Goal: Task Accomplishment & Management: Use online tool/utility

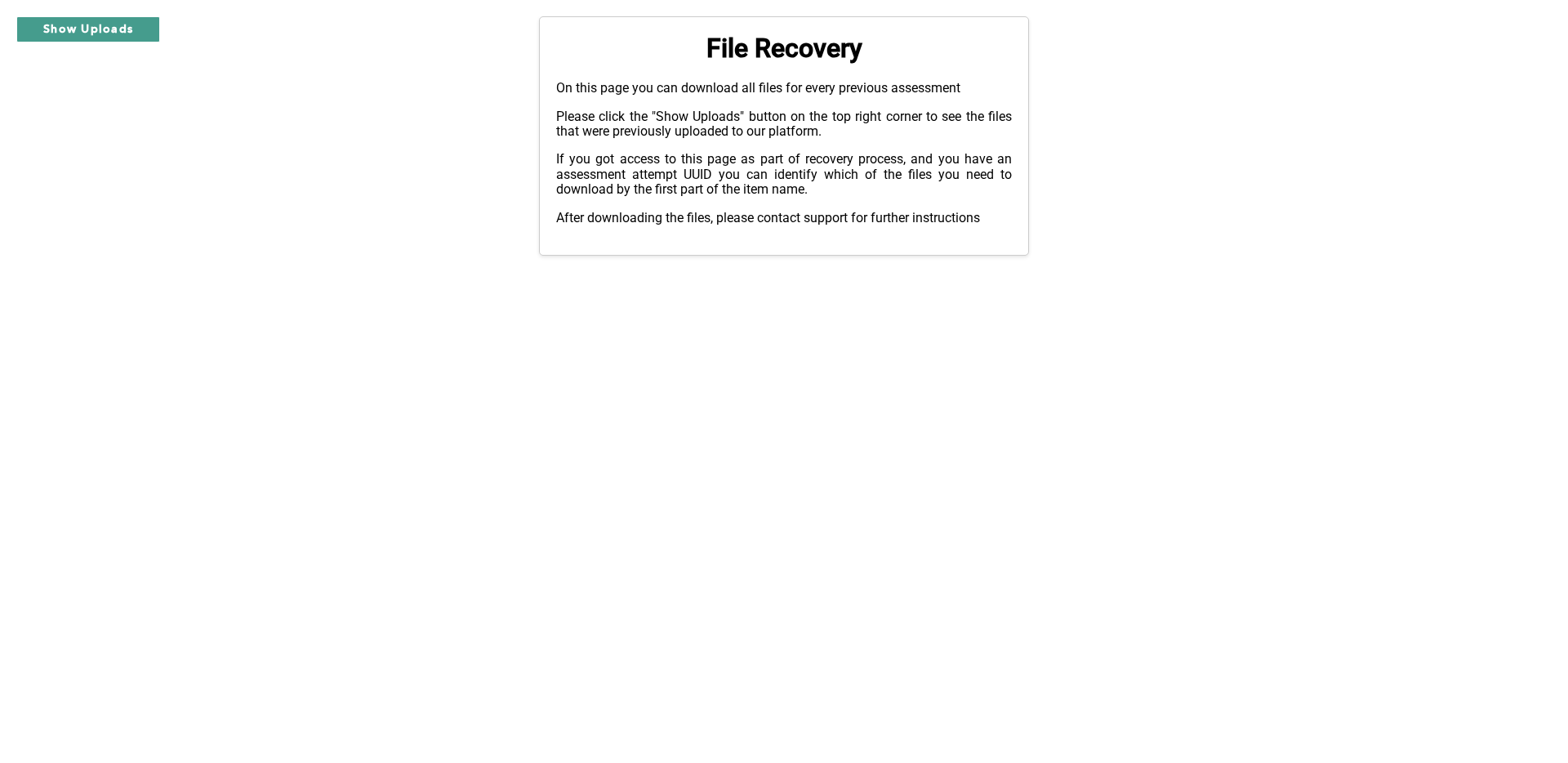
click at [99, 31] on button "Show Uploads" at bounding box center [88, 29] width 144 height 26
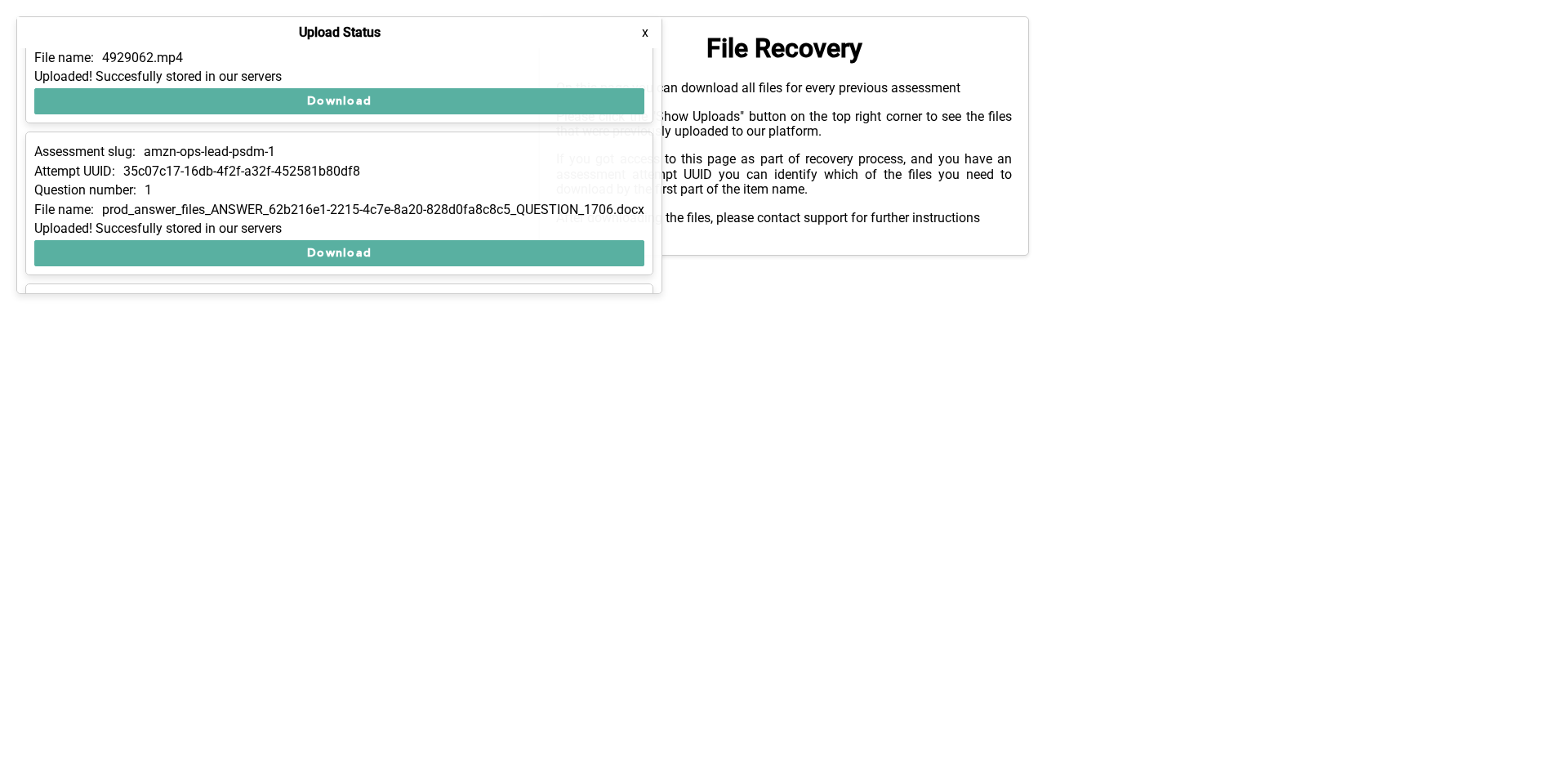
scroll to position [79, 0]
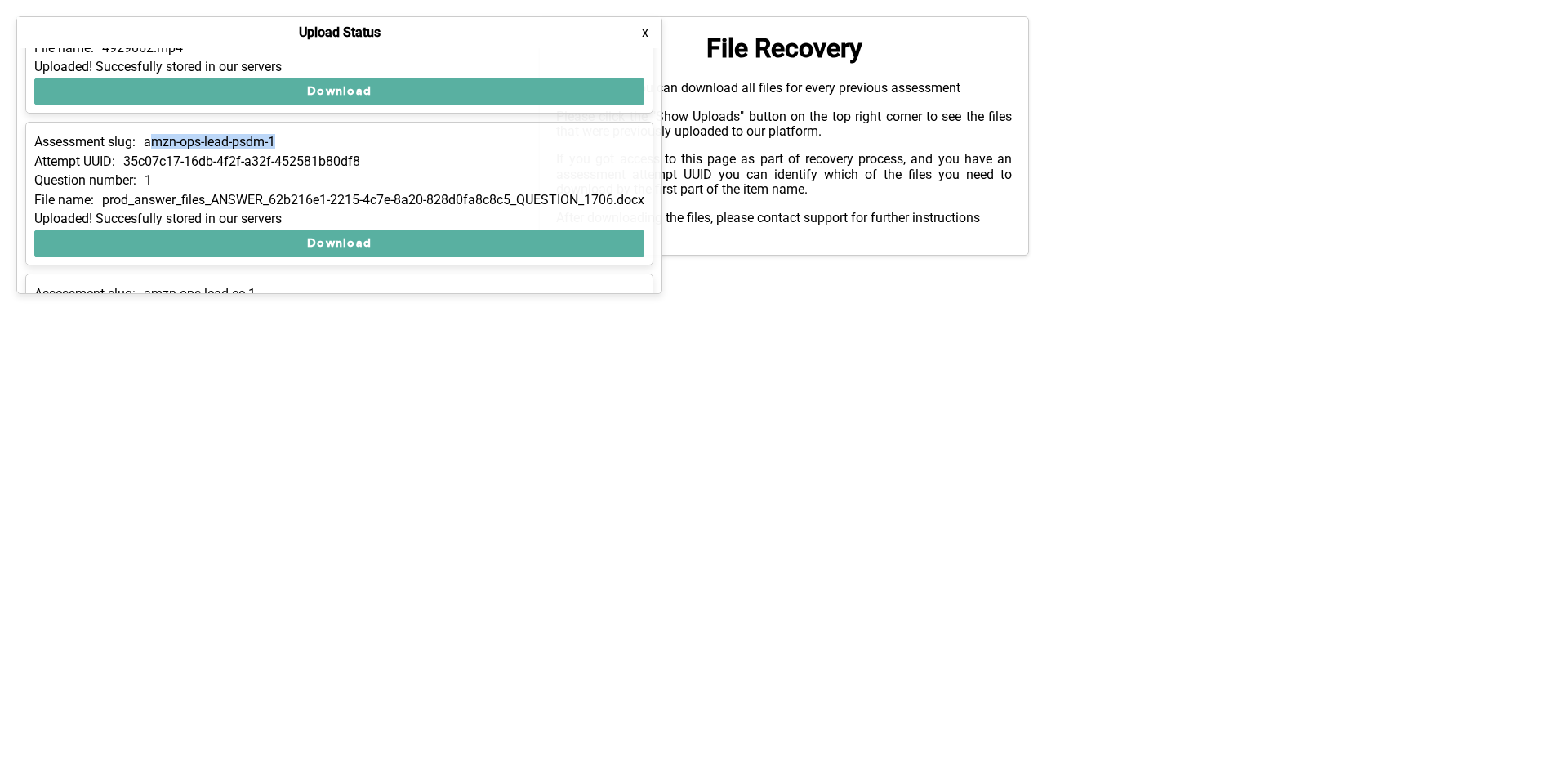
drag, startPoint x: 188, startPoint y: 141, endPoint x: 334, endPoint y: 141, distance: 146.0
click at [334, 141] on div "Assessment slug: amzn-ops-lead-psdm-1" at bounding box center [339, 142] width 610 height 15
click at [360, 159] on p "35c07c17-16db-4f2f-a32f-452581b80df8" at bounding box center [242, 161] width 236 height 15
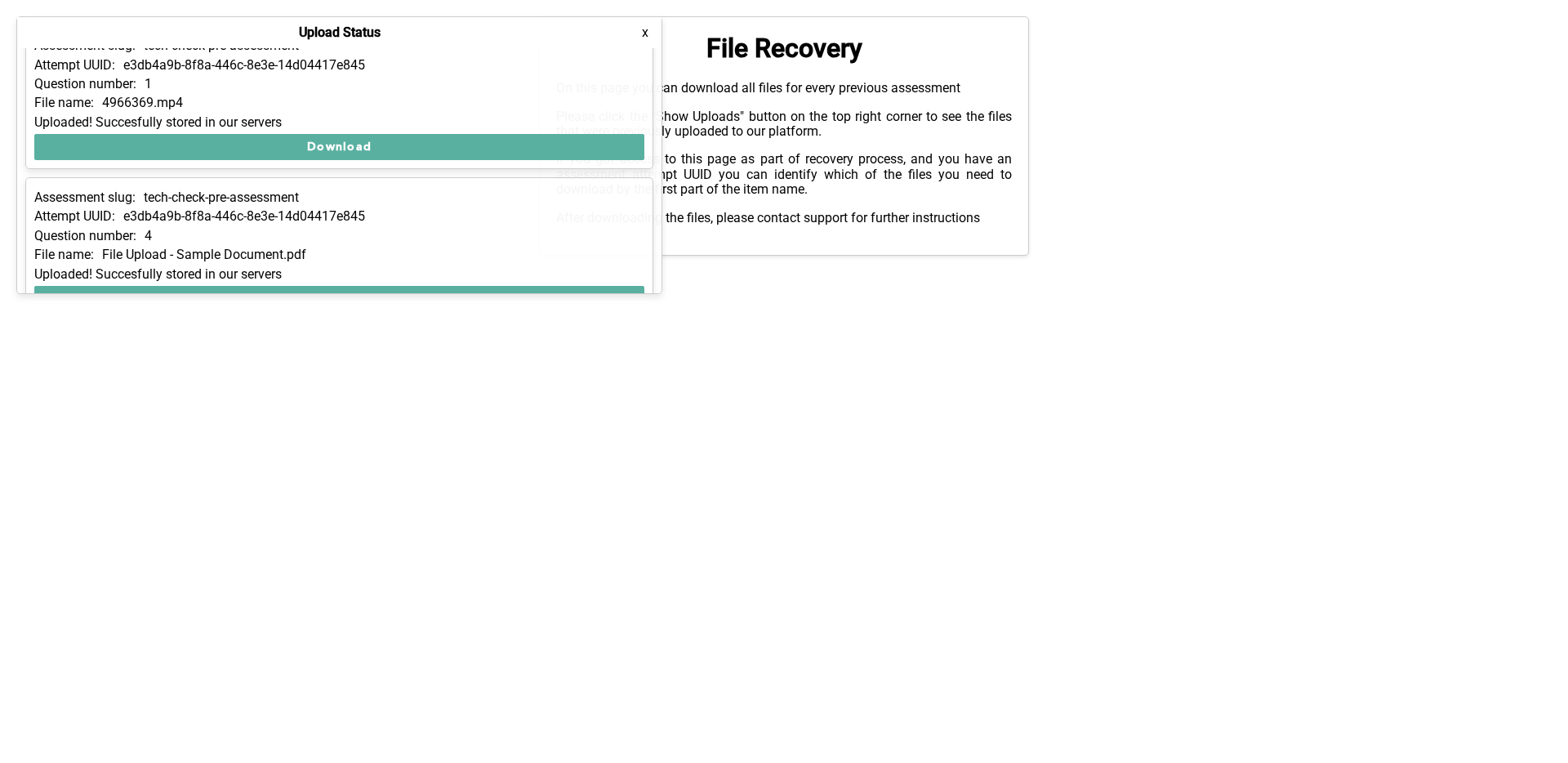
scroll to position [896, 0]
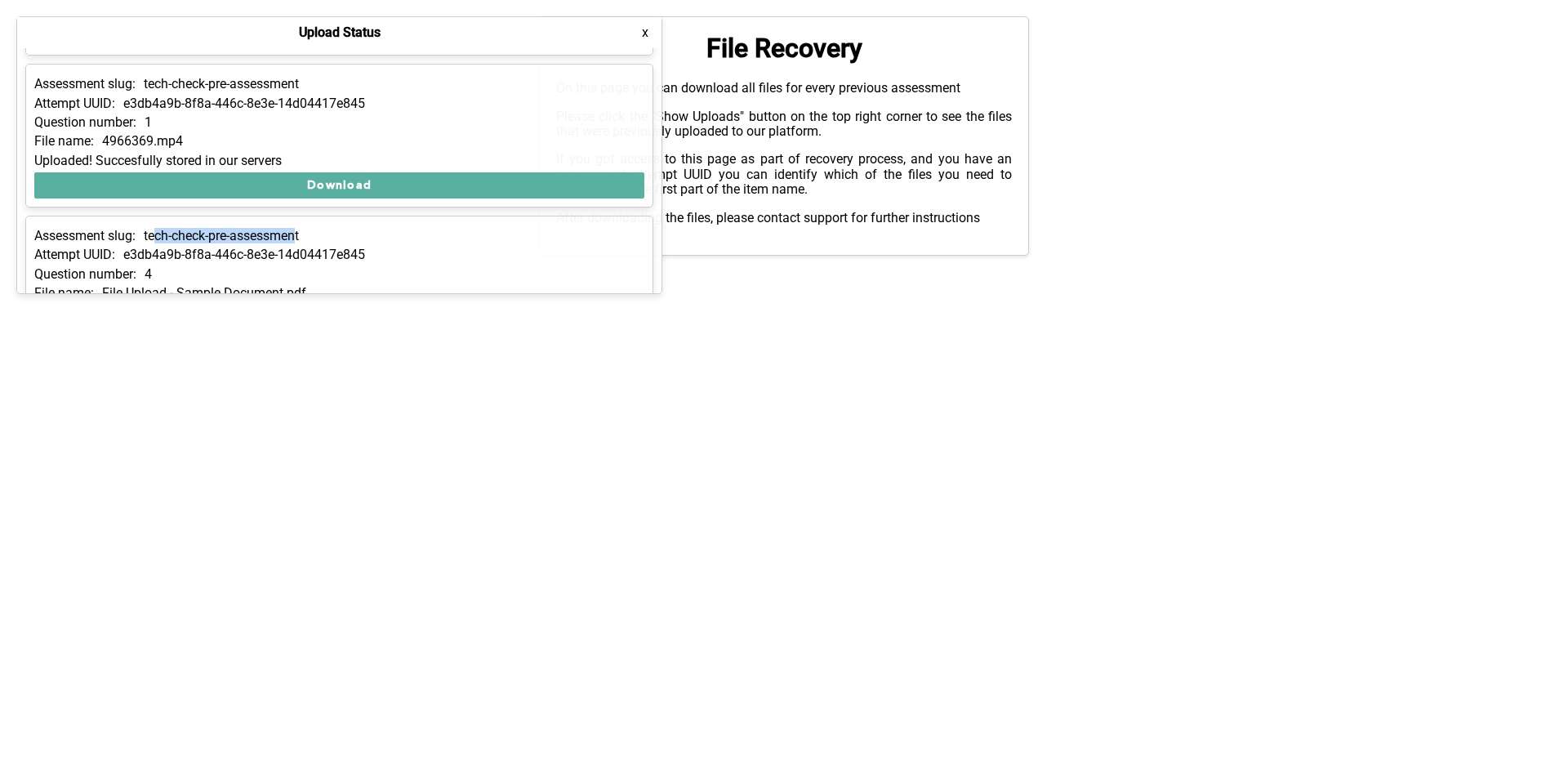
drag, startPoint x: 193, startPoint y: 242, endPoint x: 323, endPoint y: 242, distance: 130.0
click at [299, 242] on p "tech-check-pre-assessment" at bounding box center [222, 236] width 155 height 15
drag, startPoint x: 178, startPoint y: 91, endPoint x: 305, endPoint y: 91, distance: 127.0
click at [299, 91] on p "tech-check-pre-assessment" at bounding box center [222, 84] width 155 height 15
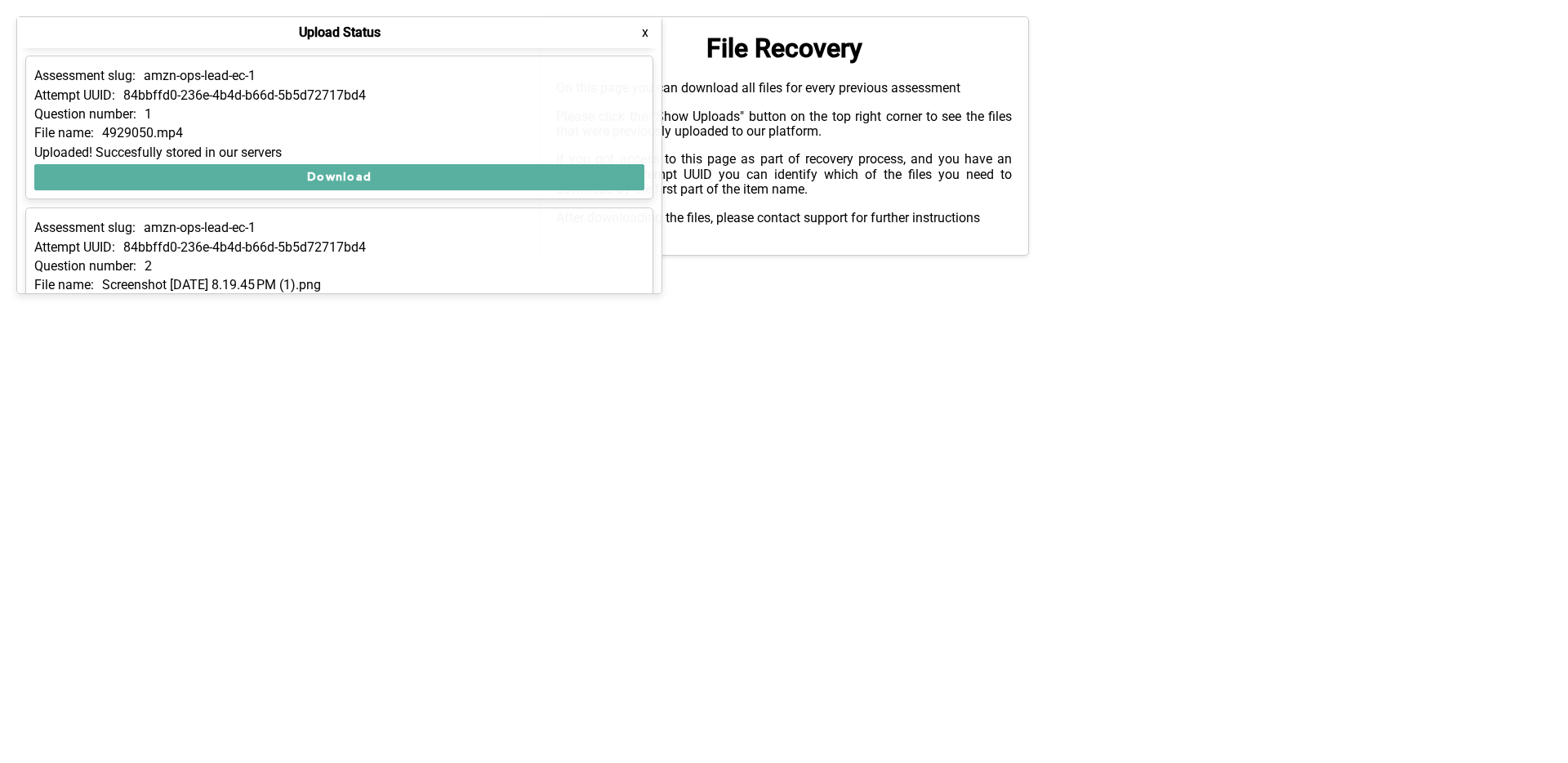
scroll to position [600, 0]
drag, startPoint x: 301, startPoint y: 222, endPoint x: 255, endPoint y: 231, distance: 46.9
click at [255, 231] on div "Assessment slug: amzn-ops-lead-ec-1" at bounding box center [339, 228] width 610 height 15
click at [373, 131] on div "File name: 4929050.mp4" at bounding box center [339, 134] width 610 height 15
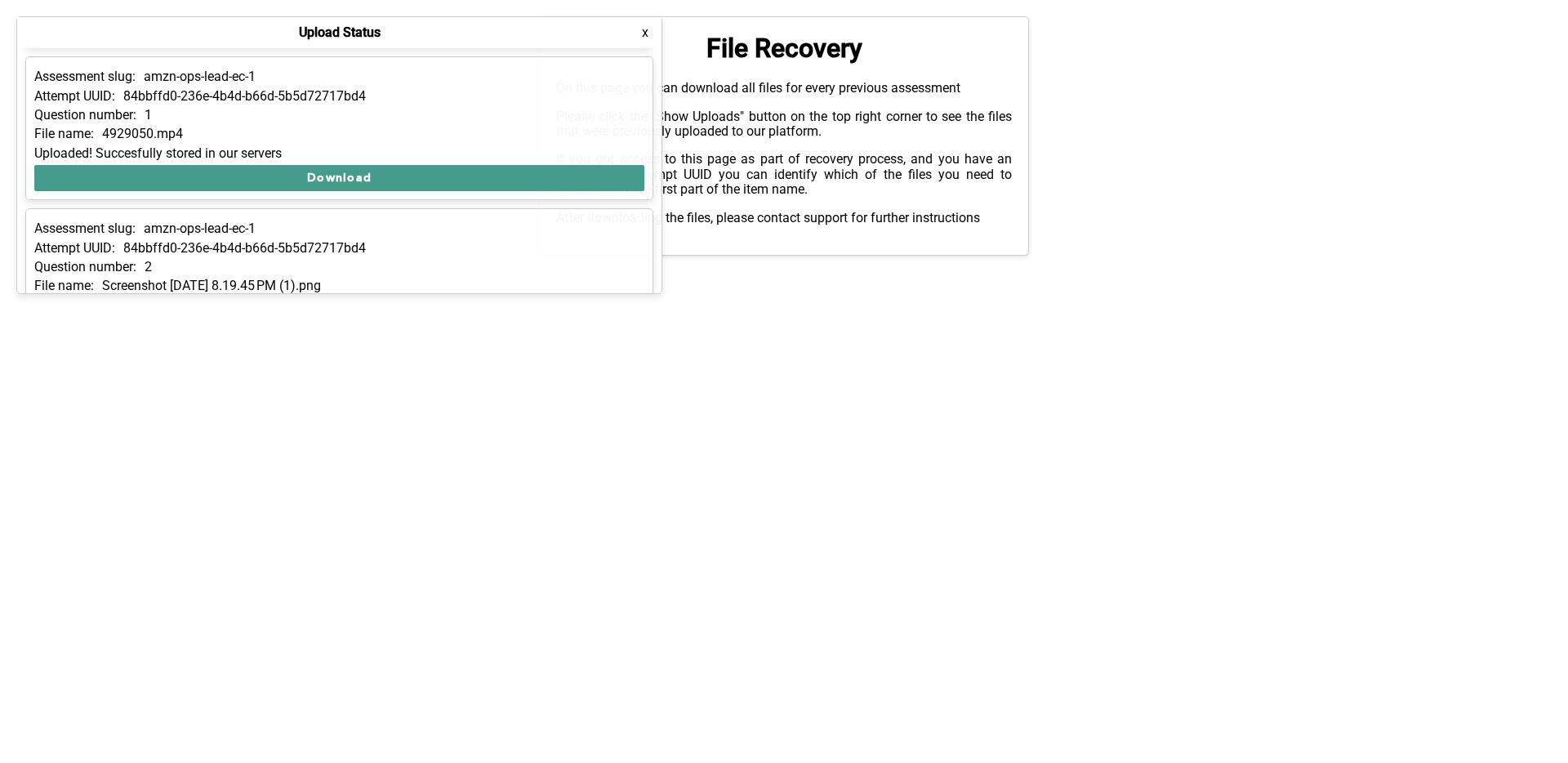
click at [400, 175] on button "Download" at bounding box center [339, 178] width 610 height 26
